Goal: Transaction & Acquisition: Purchase product/service

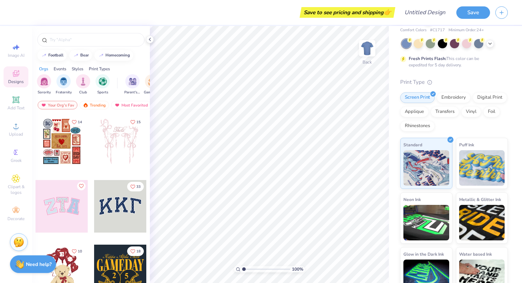
scroll to position [43, 0]
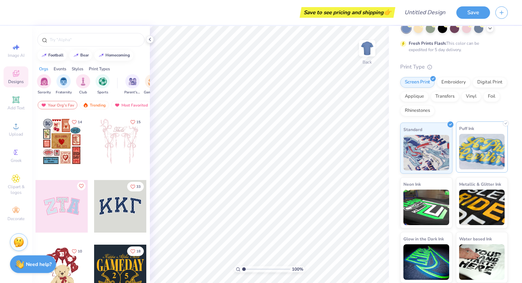
click at [473, 140] on img at bounding box center [482, 152] width 46 height 36
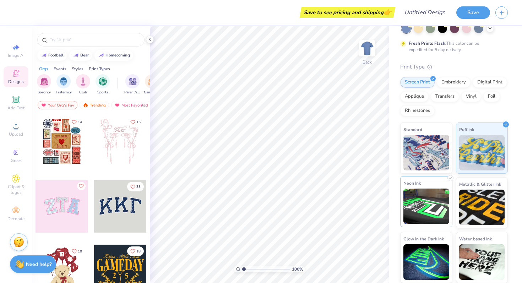
scroll to position [0, 0]
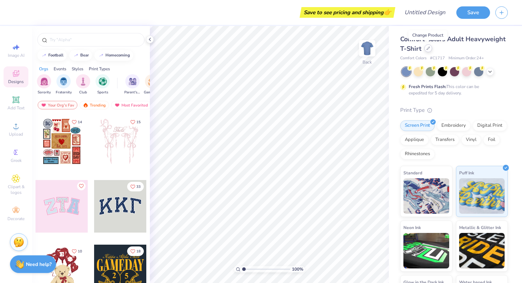
click at [429, 48] on icon at bounding box center [429, 49] width 4 height 4
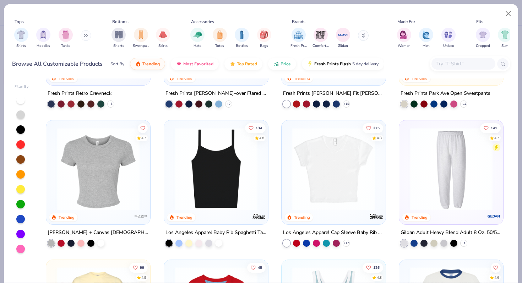
scroll to position [658, 0]
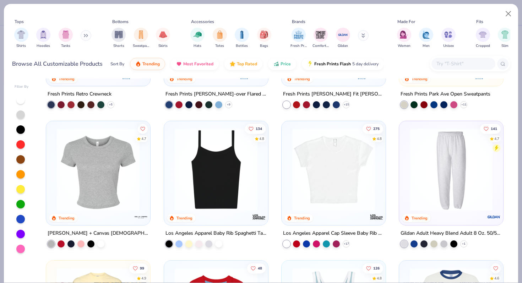
click at [219, 165] on img at bounding box center [216, 169] width 90 height 83
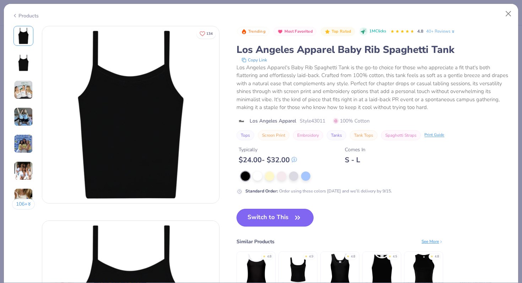
click at [276, 218] on button "Switch to This" at bounding box center [275, 218] width 77 height 18
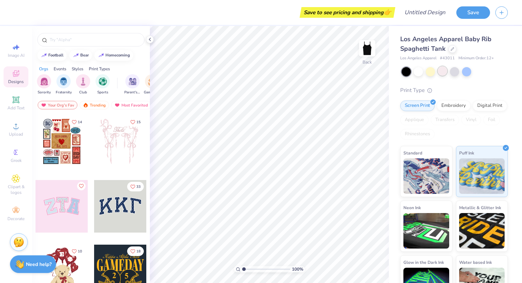
click at [441, 68] on div at bounding box center [442, 70] width 9 height 9
click at [420, 71] on div at bounding box center [418, 70] width 9 height 9
click at [451, 48] on icon at bounding box center [453, 49] width 4 height 4
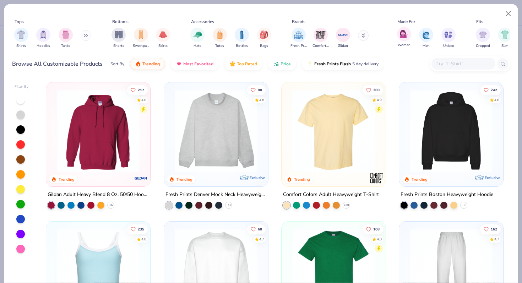
click at [399, 40] on div "Women" at bounding box center [404, 37] width 14 height 21
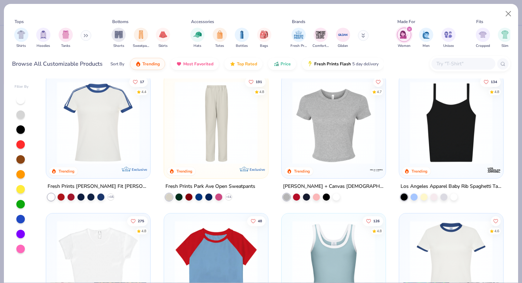
scroll to position [254, 0]
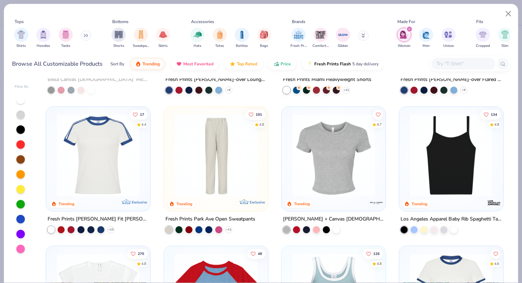
click at [406, 126] on img at bounding box center [361, 155] width 90 height 83
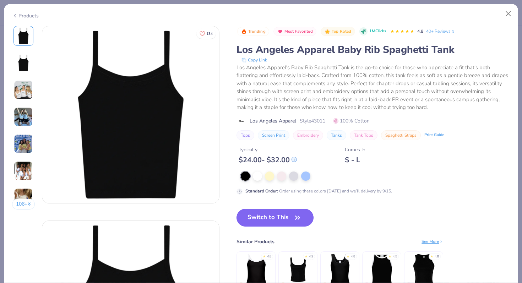
click at [277, 213] on button "Switch to This" at bounding box center [275, 218] width 77 height 18
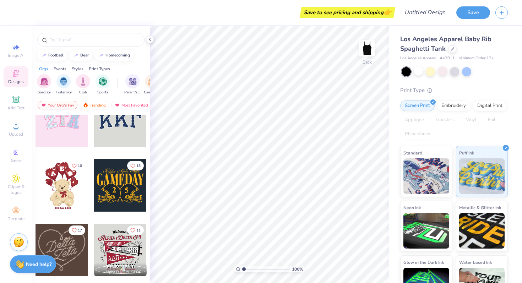
scroll to position [212, 0]
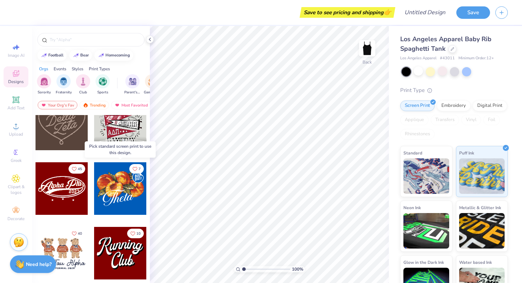
click at [123, 197] on div at bounding box center [120, 188] width 53 height 53
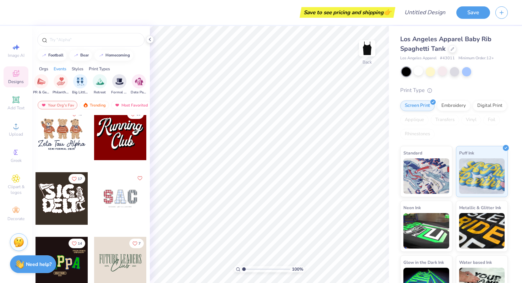
scroll to position [0, 0]
click at [41, 82] on img "filter for Sorority" at bounding box center [44, 81] width 8 height 8
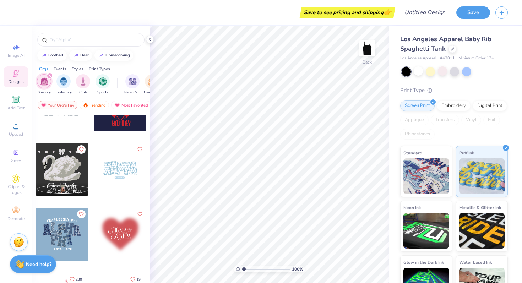
scroll to position [488, 0]
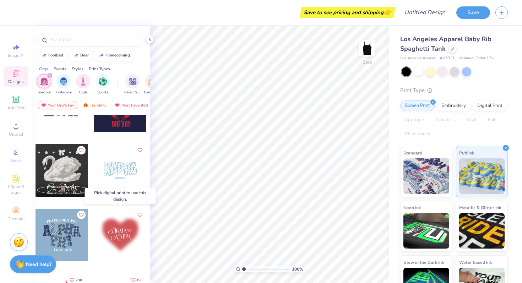
click at [120, 232] on div at bounding box center [120, 235] width 53 height 53
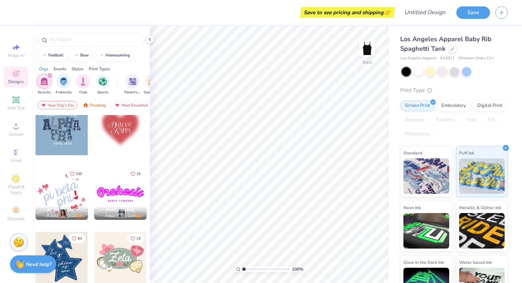
scroll to position [595, 0]
click at [486, 103] on div "Digital Print" at bounding box center [490, 104] width 34 height 11
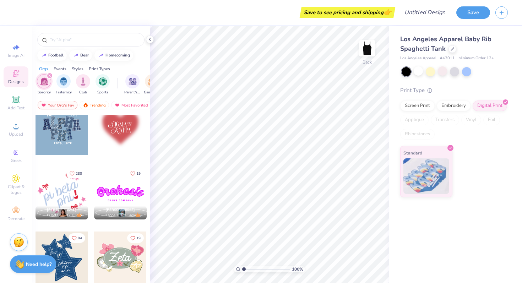
click at [124, 138] on div at bounding box center [120, 128] width 53 height 53
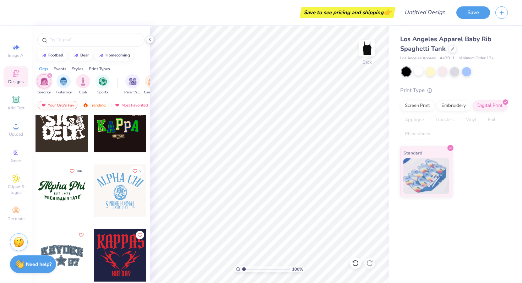
scroll to position [0, 0]
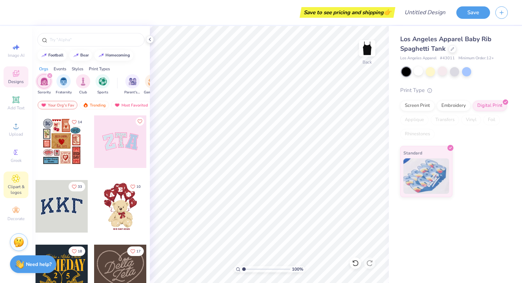
click at [13, 181] on icon at bounding box center [16, 179] width 8 height 8
